Goal: Check status: Check status

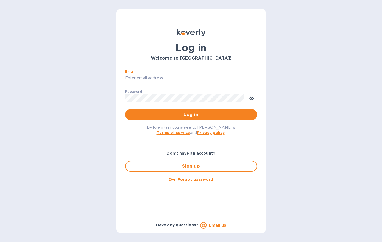
click at [134, 75] on input "Email" at bounding box center [191, 78] width 132 height 8
type input "[PERSON_NAME][EMAIL_ADDRESS][DOMAIN_NAME]"
click at [125, 109] on button "Log in" at bounding box center [191, 114] width 132 height 11
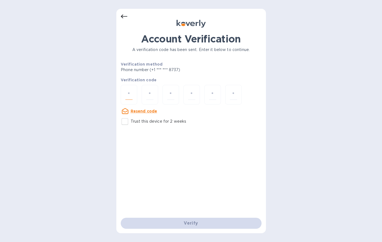
click at [130, 94] on input "number" at bounding box center [128, 94] width 7 height 10
type input "9"
type input "3"
type input "6"
type input "2"
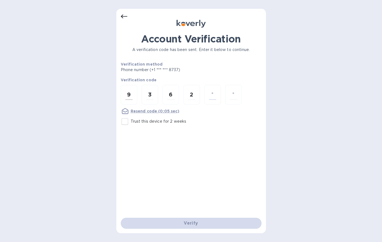
type input "9"
type input "5"
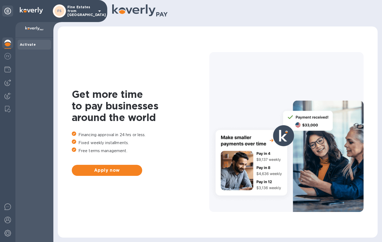
click at [86, 9] on p "Fine Estates from [GEOGRAPHIC_DATA]" at bounding box center [81, 11] width 28 height 12
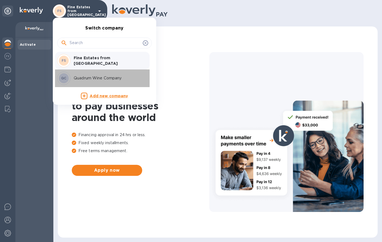
click at [80, 77] on p "Quadrum Wine Company" at bounding box center [108, 78] width 69 height 6
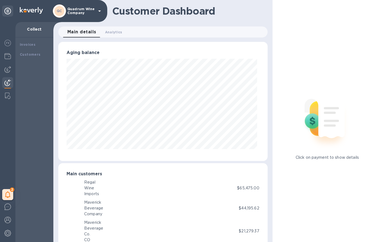
scroll to position [274984, 274896]
click at [11, 56] on div at bounding box center [7, 57] width 11 height 12
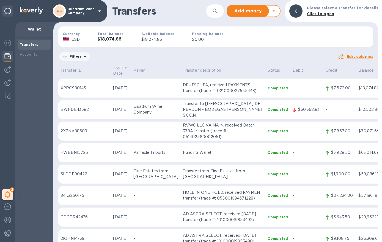
click at [124, 39] on div "Total balance $18,074.86" at bounding box center [111, 36] width 44 height 29
